Goal: Information Seeking & Learning: Learn about a topic

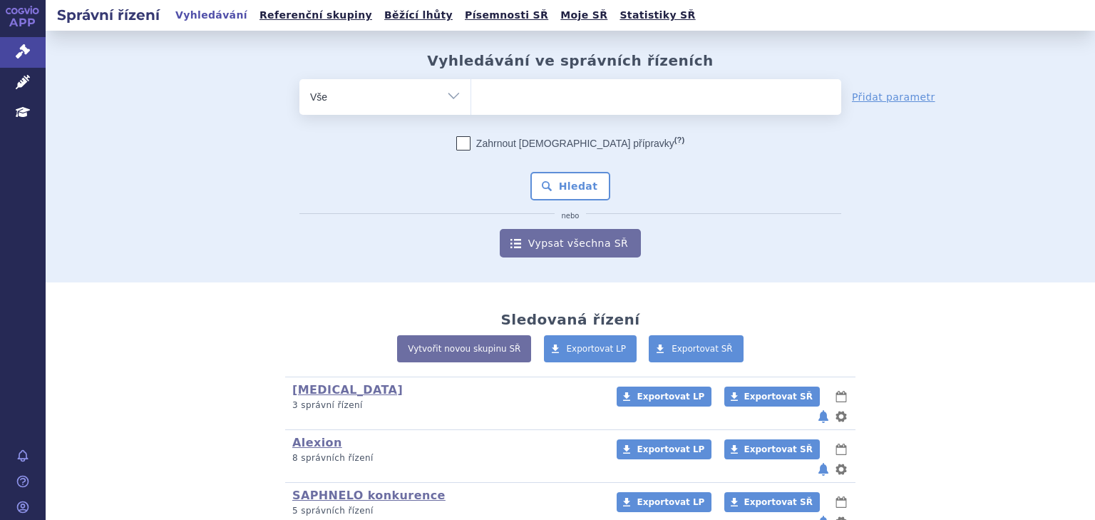
click at [534, 88] on ul at bounding box center [656, 94] width 370 height 30
click at [471, 88] on select at bounding box center [471, 96] width 1 height 36
click at [533, 96] on ul at bounding box center [656, 94] width 370 height 30
click at [471, 96] on select at bounding box center [471, 96] width 1 height 36
type input "he"
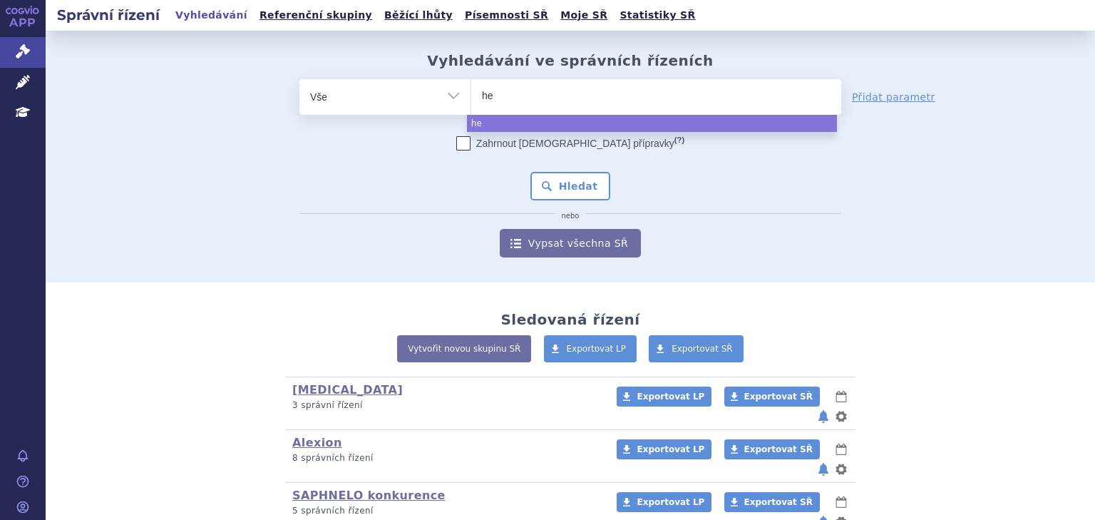
type input "her"
type input "hercep"
type input "hercepti"
type input "herceptin"
select select "herceptin"
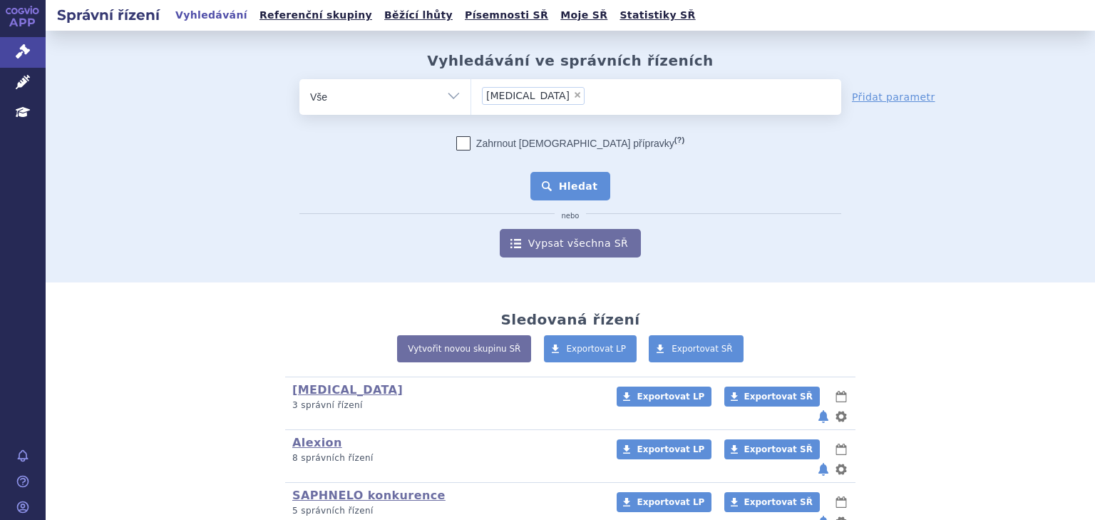
click at [539, 185] on button "Hledat" at bounding box center [570, 186] width 81 height 29
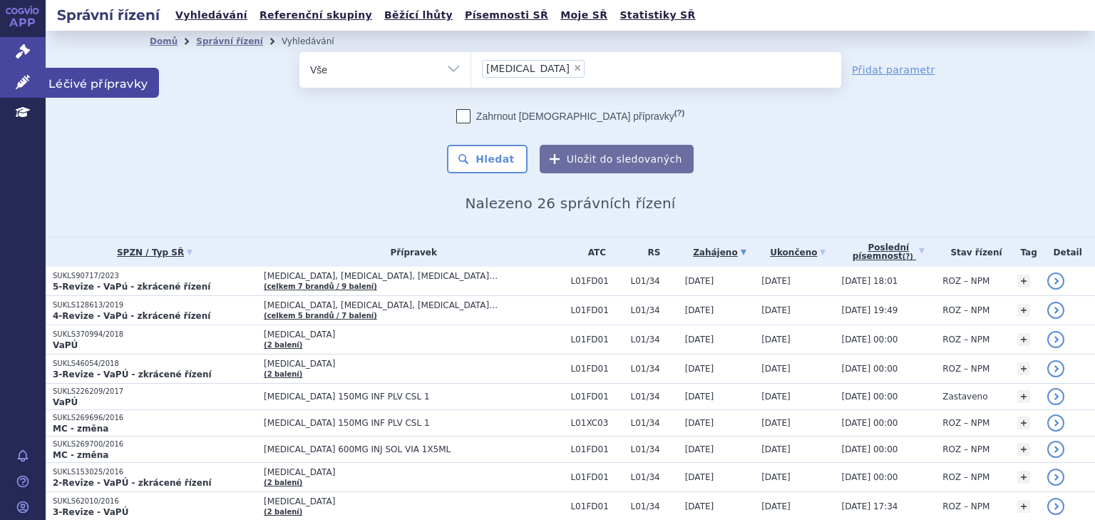
click at [16, 81] on icon at bounding box center [23, 82] width 14 height 14
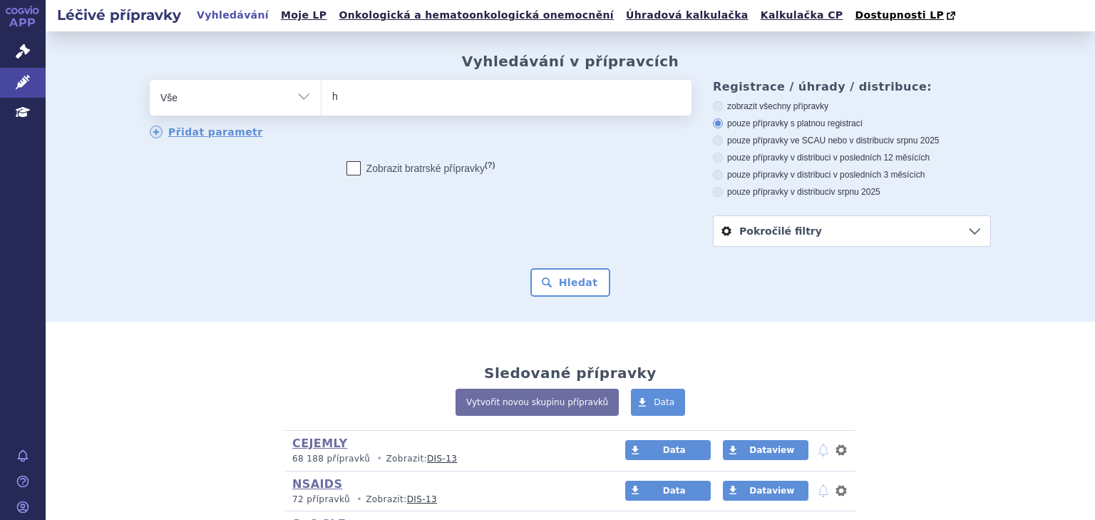
type input "he"
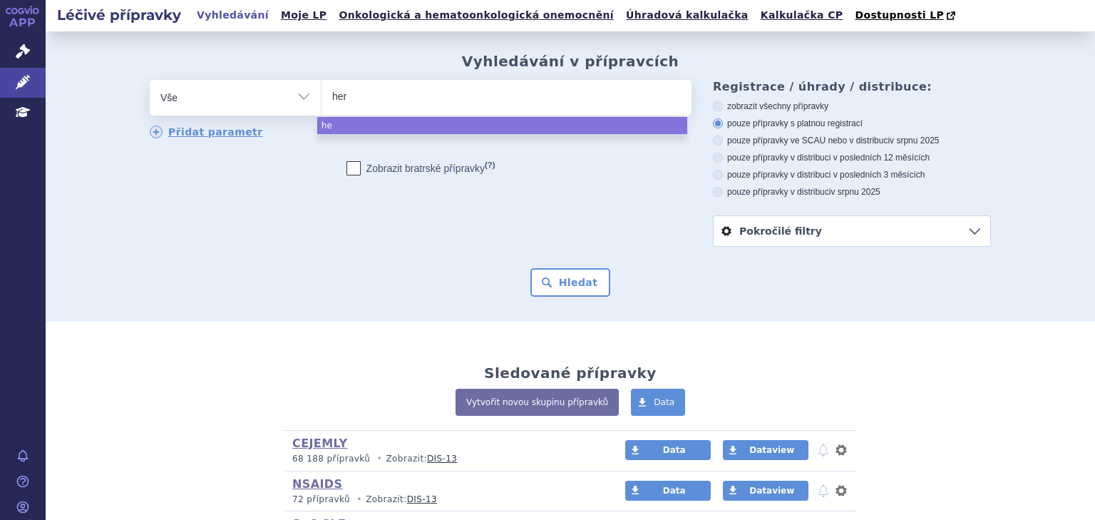
type input "herp"
type input "her"
type input "herce"
type input "hercep"
type input "hercepti"
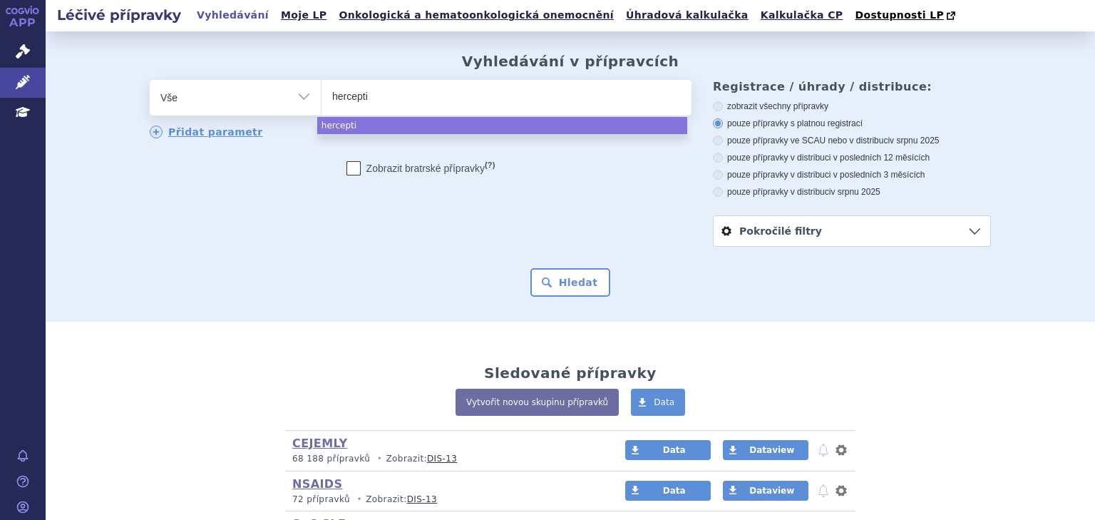
type input "[MEDICAL_DATA]"
select select "[MEDICAL_DATA]"
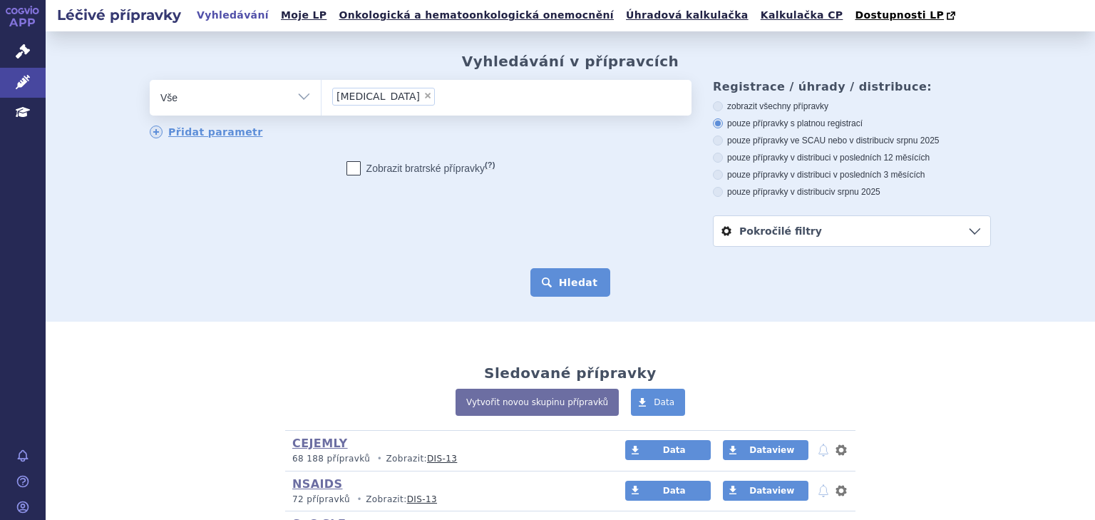
click at [556, 283] on button "Hledat" at bounding box center [570, 282] width 81 height 29
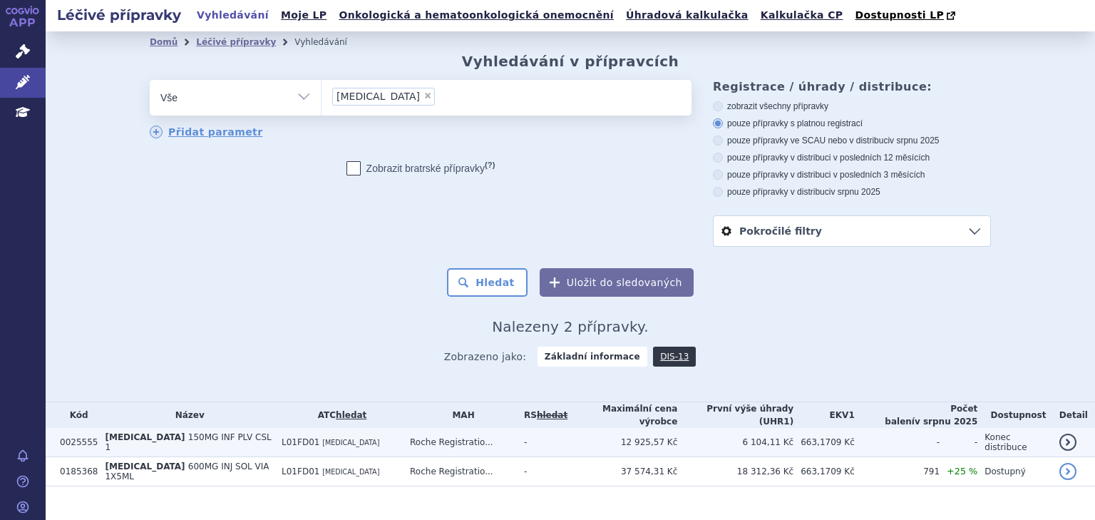
click at [244, 439] on td "[MEDICAL_DATA] 150MG INF PLV CSL 1" at bounding box center [186, 442] width 177 height 29
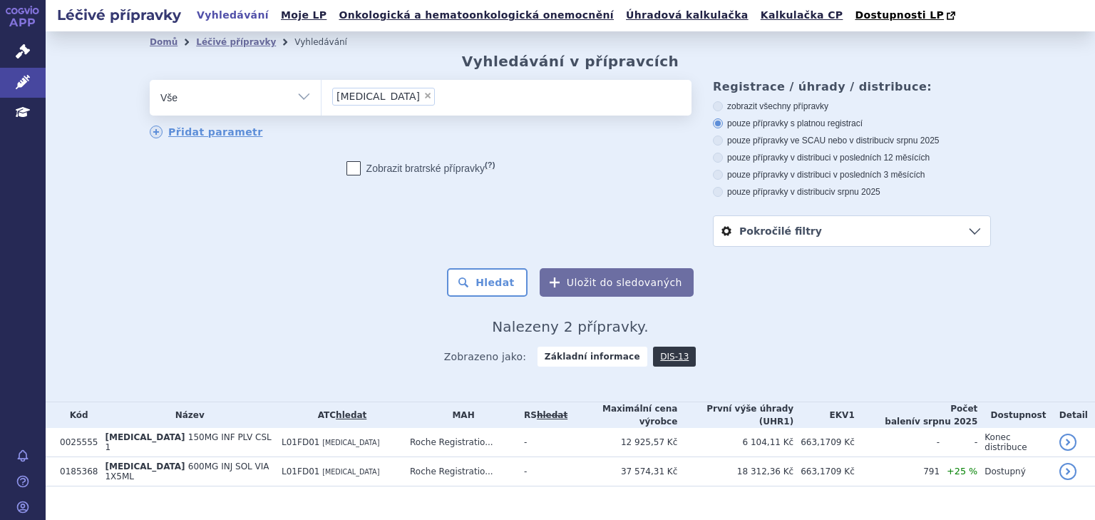
scroll to position [14, 0]
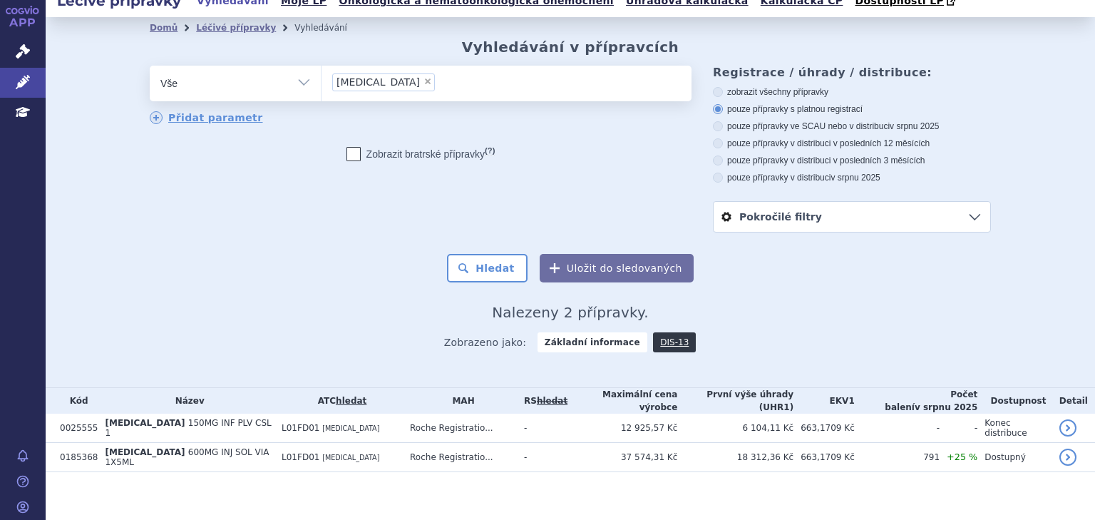
click at [423, 81] on span "×" at bounding box center [427, 81] width 9 height 9
click at [322, 81] on select "herceptin" at bounding box center [321, 83] width 1 height 36
select select
click at [385, 86] on ul at bounding box center [507, 81] width 370 height 30
click at [322, 86] on select "herceptin" at bounding box center [321, 83] width 1 height 36
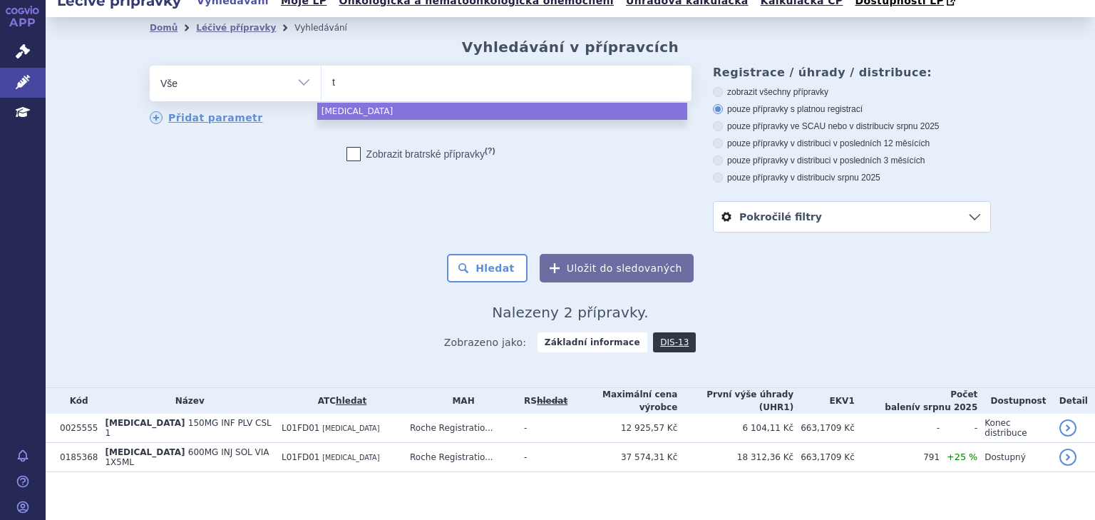
type input "ty"
type input "tyv"
type input "tyver"
type input "tyverb"
select select "tyverb"
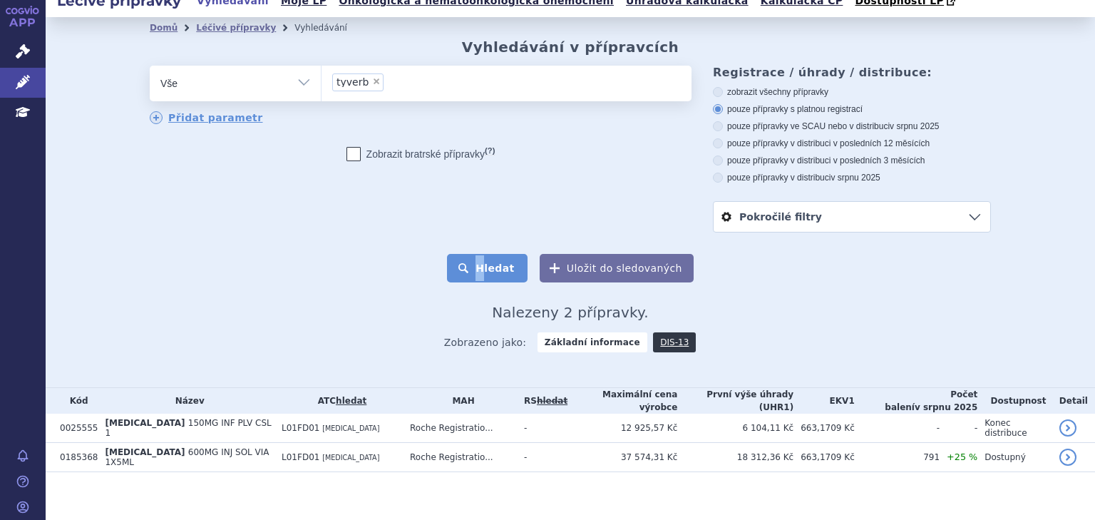
click at [486, 257] on form "odstranit Vše Přípravek/SUKL kód MAH VPOIS ATC/Aktivní látka tyverb" at bounding box center [570, 174] width 841 height 217
click at [490, 260] on button "Hledat" at bounding box center [487, 268] width 81 height 29
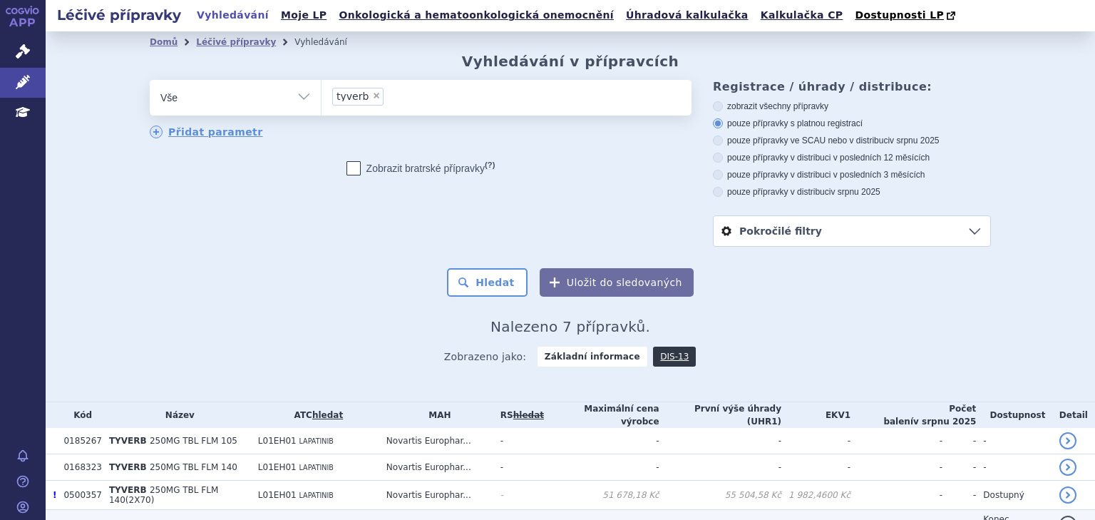
scroll to position [145, 0]
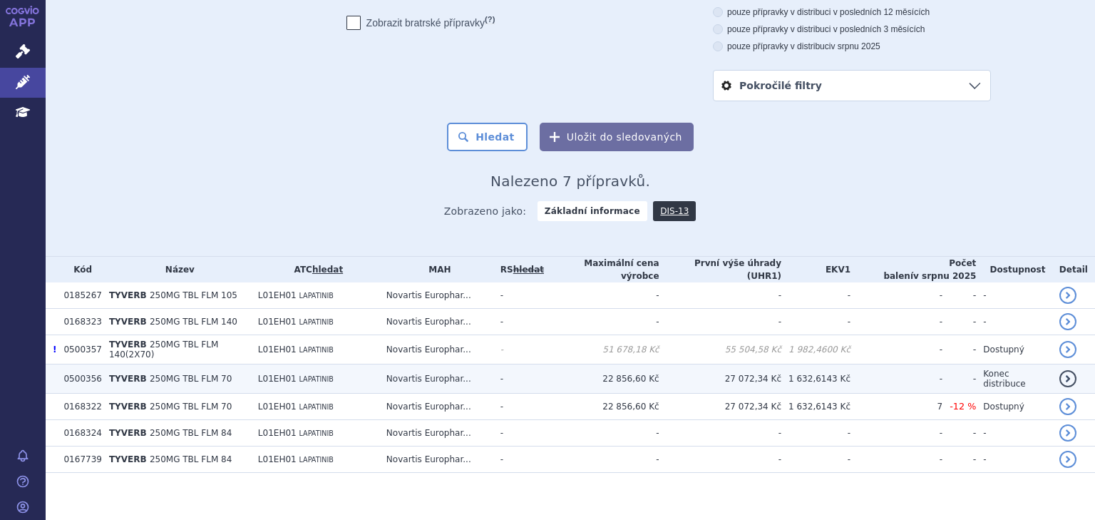
click at [781, 375] on td "27 072,34 Kč" at bounding box center [720, 378] width 122 height 29
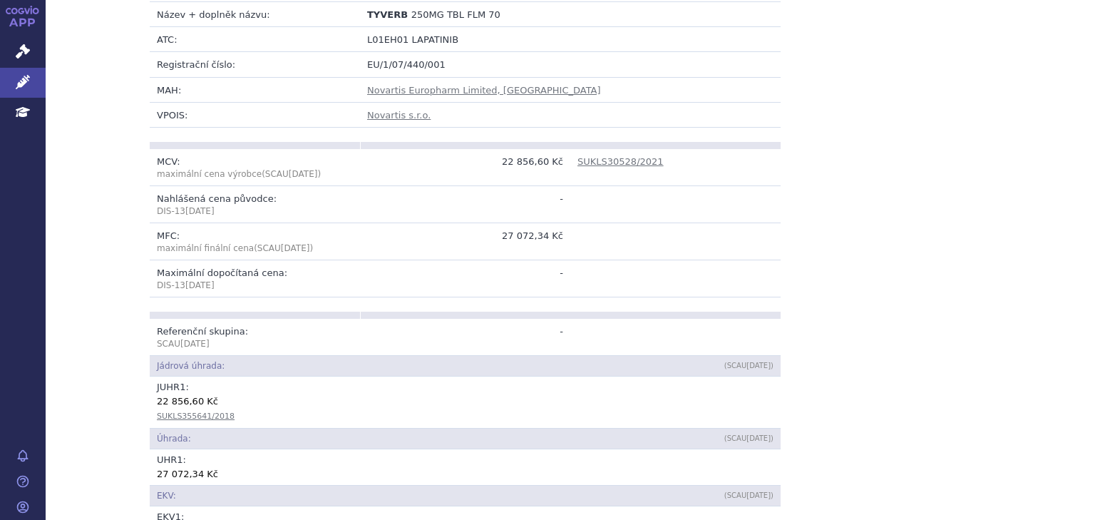
scroll to position [342, 0]
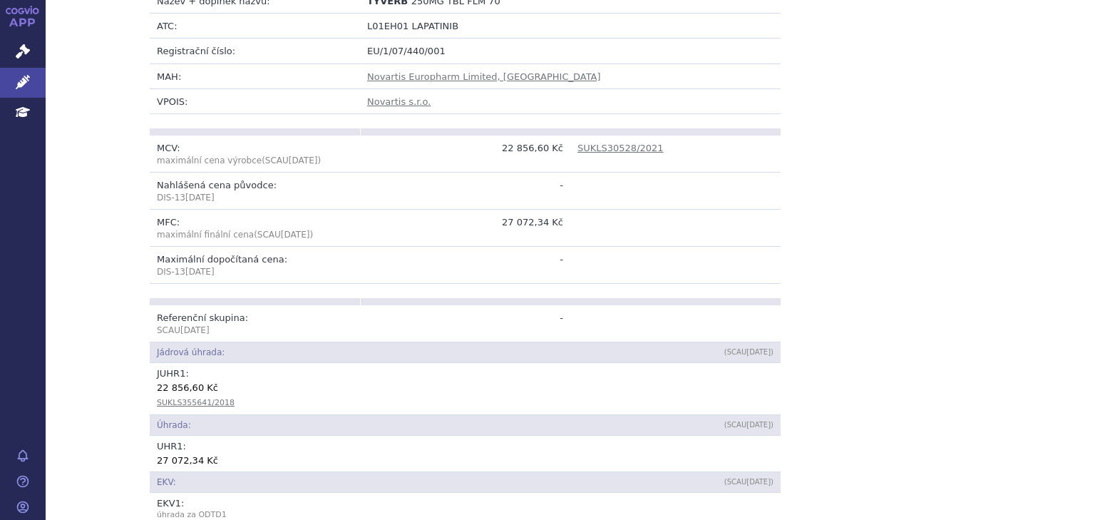
drag, startPoint x: 625, startPoint y: 389, endPoint x: 524, endPoint y: 332, distance: 115.2
click at [524, 342] on td "Jádrová úhrada:" at bounding box center [360, 352] width 421 height 21
click at [19, 59] on link "Správní řízení" at bounding box center [23, 52] width 46 height 30
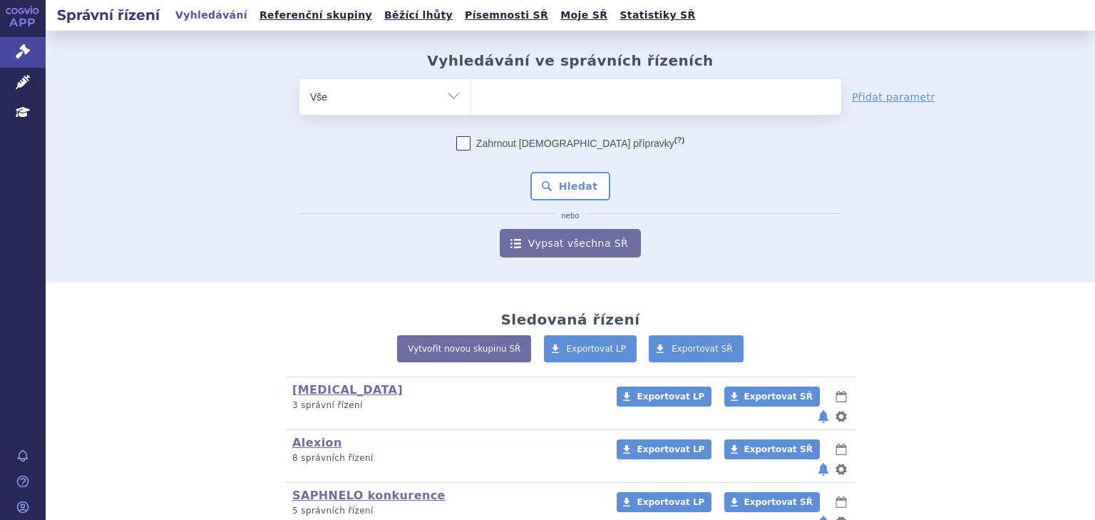
click at [573, 96] on ul at bounding box center [656, 94] width 370 height 30
click at [471, 96] on select at bounding box center [471, 96] width 1 height 36
click at [489, 98] on ul at bounding box center [656, 94] width 370 height 30
click at [471, 98] on select at bounding box center [471, 96] width 1 height 36
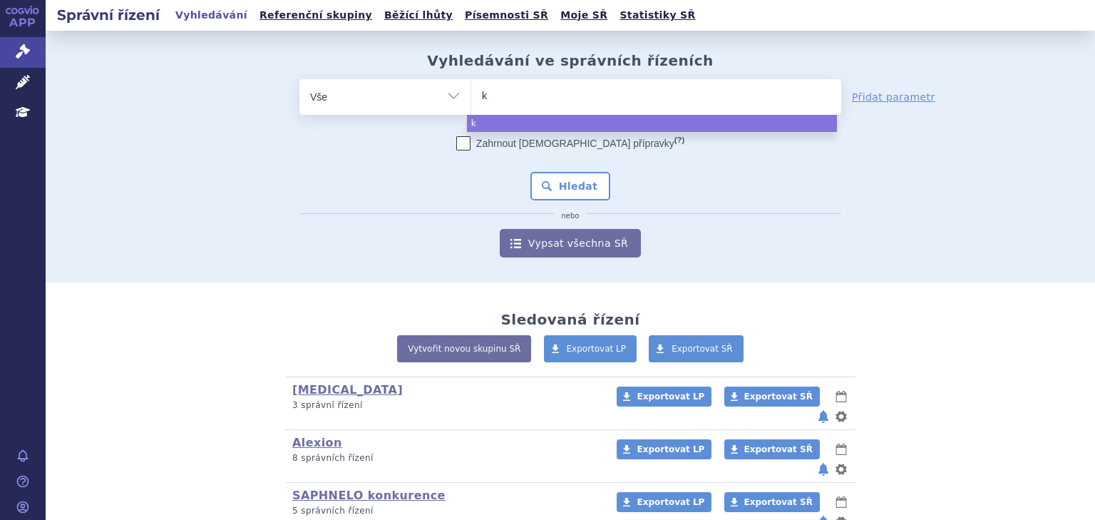
type input "ka"
type input "kad"
type input "kadc"
type input "kadcyl"
type input "[MEDICAL_DATA]"
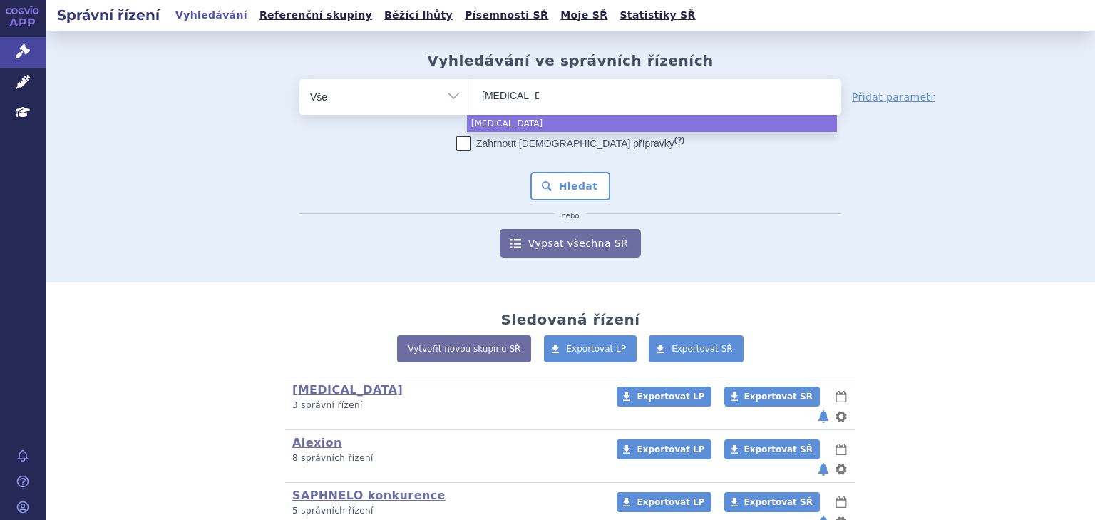
select select "[MEDICAL_DATA]"
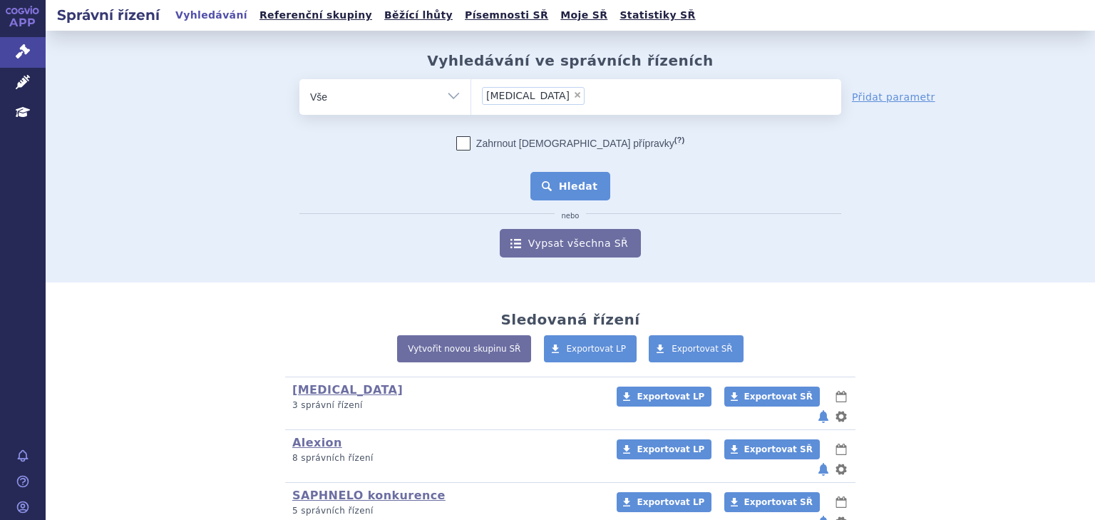
click at [548, 197] on button "Hledat" at bounding box center [570, 186] width 81 height 29
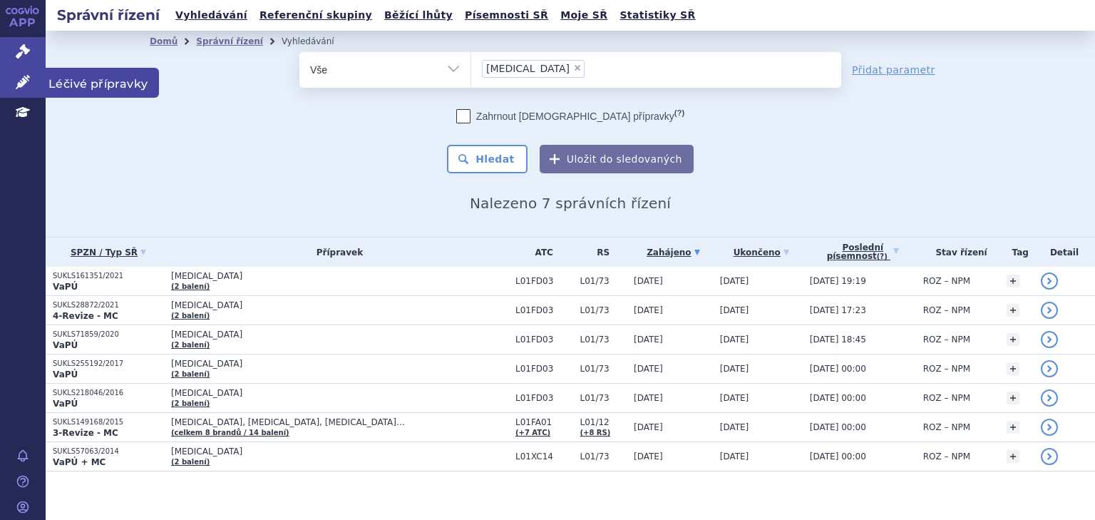
drag, startPoint x: 14, startPoint y: 83, endPoint x: 27, endPoint y: 83, distance: 13.6
click at [14, 83] on link "Léčivé přípravky" at bounding box center [23, 83] width 46 height 30
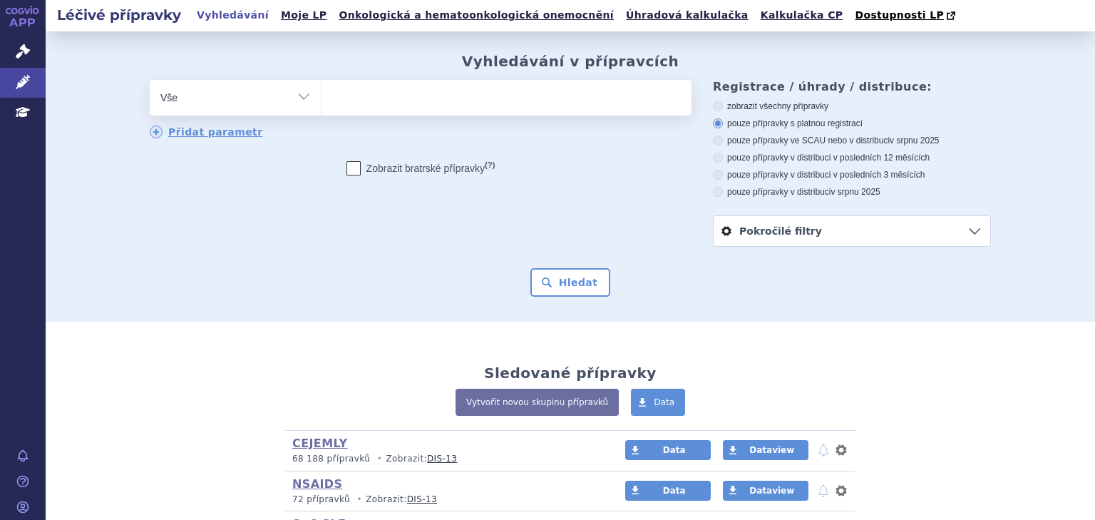
click at [377, 82] on ul at bounding box center [507, 95] width 370 height 30
click at [322, 82] on select at bounding box center [321, 97] width 1 height 36
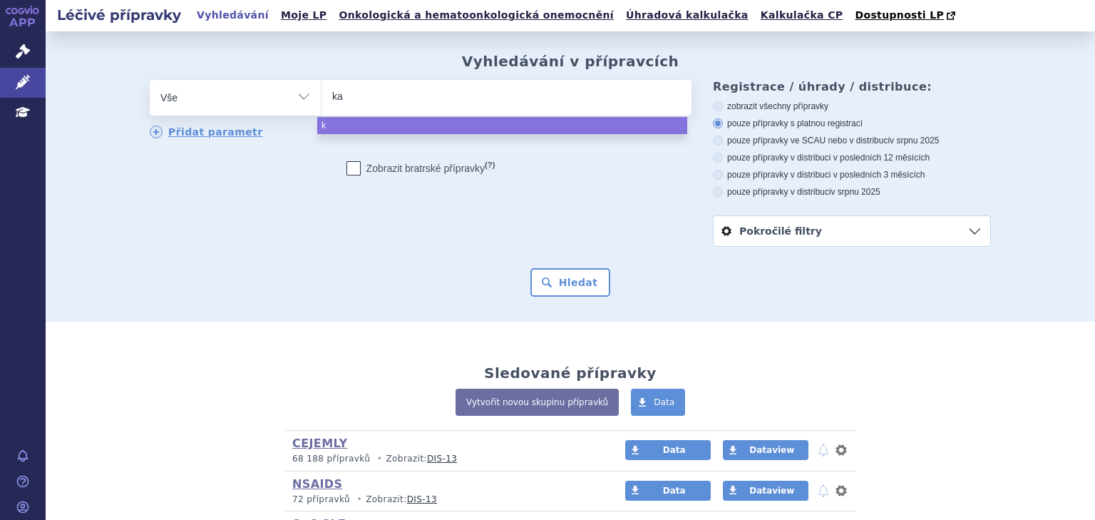
type input "kad"
type input "kadc"
type input "kadcyl"
type input "[MEDICAL_DATA]"
select select "[MEDICAL_DATA]"
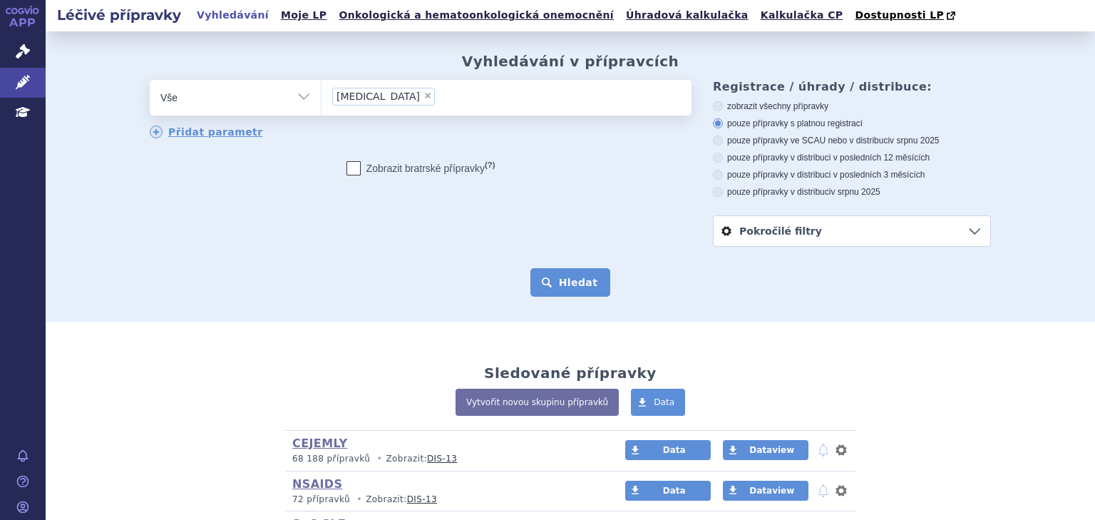
click at [564, 291] on button "Hledat" at bounding box center [570, 282] width 81 height 29
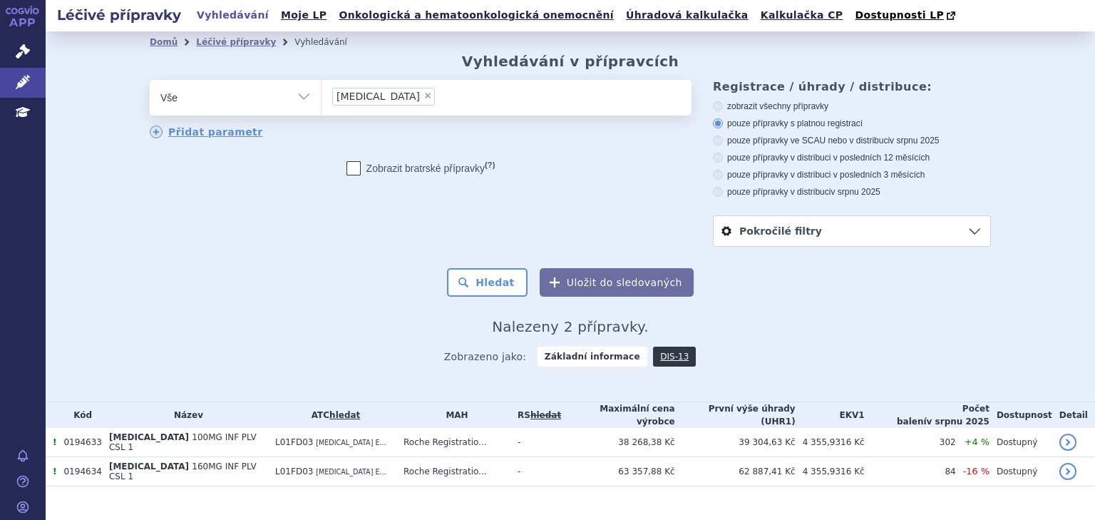
scroll to position [14, 0]
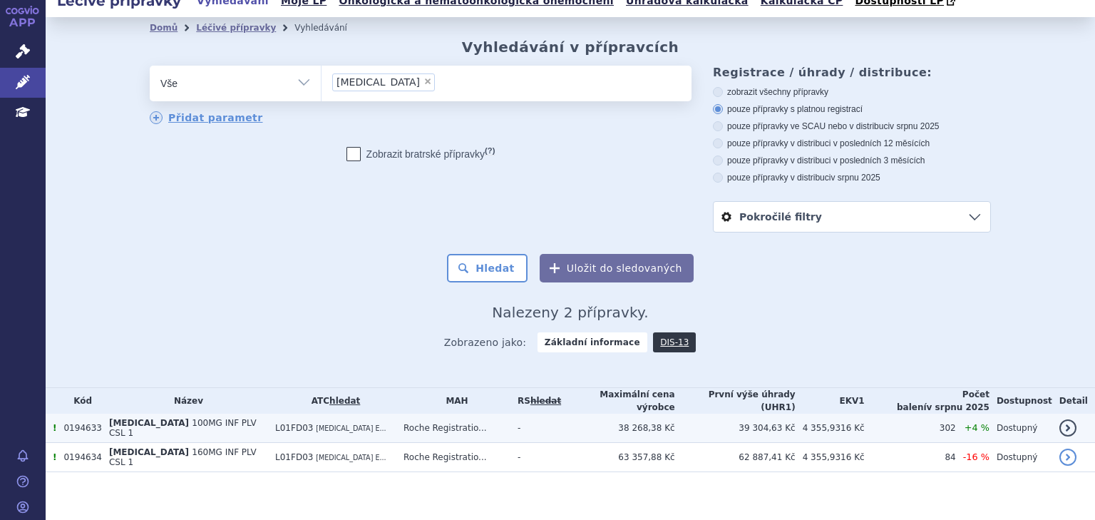
click at [431, 423] on td "Roche Registratio..." at bounding box center [453, 427] width 114 height 29
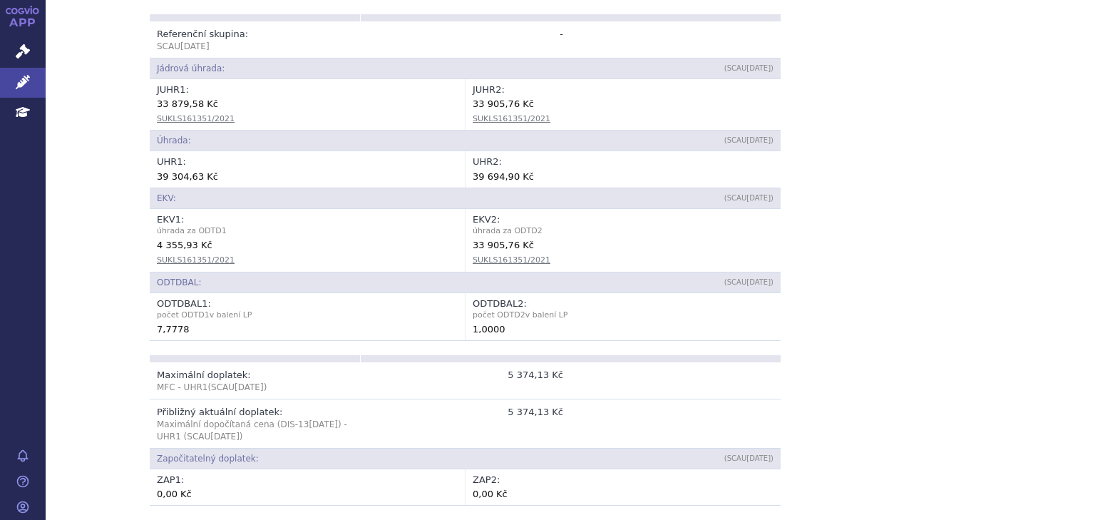
scroll to position [608, 0]
